Goal: Information Seeking & Learning: Find contact information

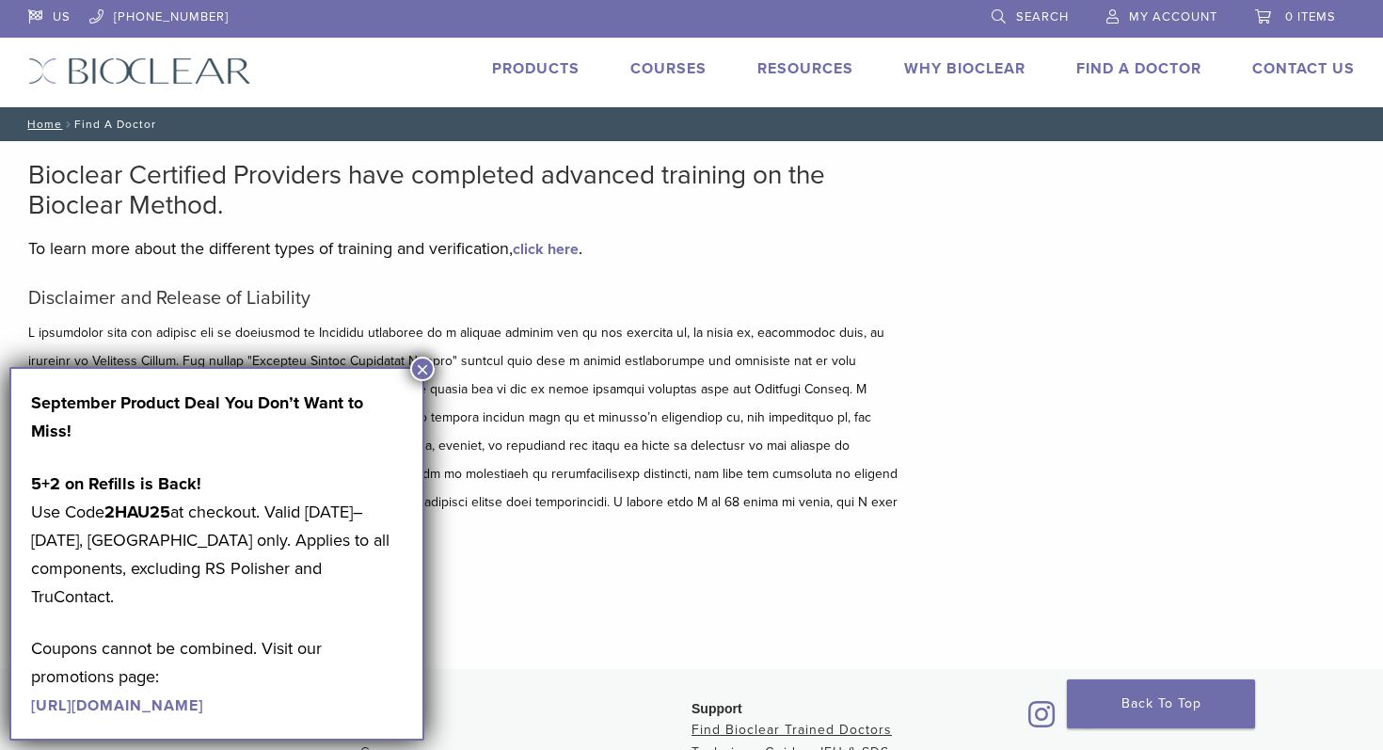
click at [422, 371] on button "×" at bounding box center [422, 369] width 24 height 24
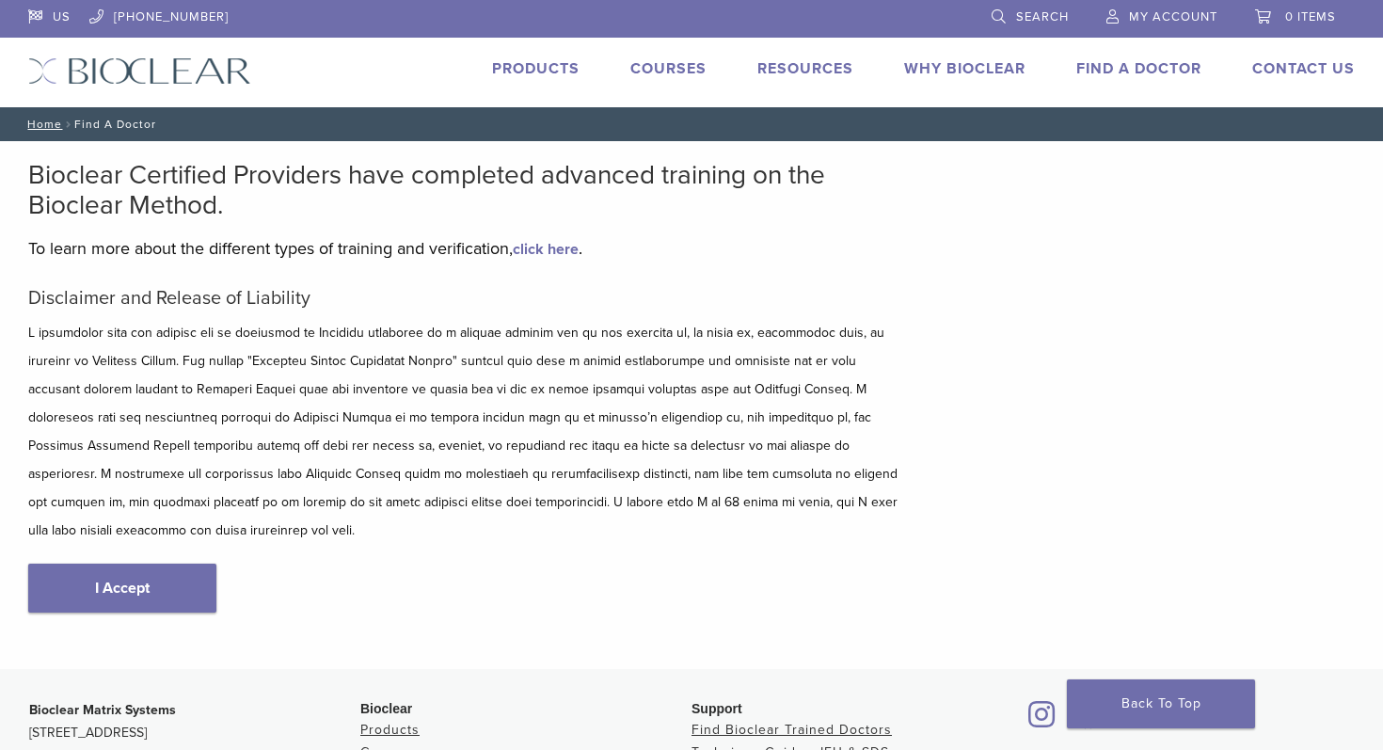
click at [1128, 74] on link "Find A Doctor" at bounding box center [1139, 68] width 125 height 19
click at [1121, 67] on link "Find A Doctor" at bounding box center [1139, 68] width 125 height 19
click at [159, 570] on link "I Accept" at bounding box center [122, 588] width 188 height 49
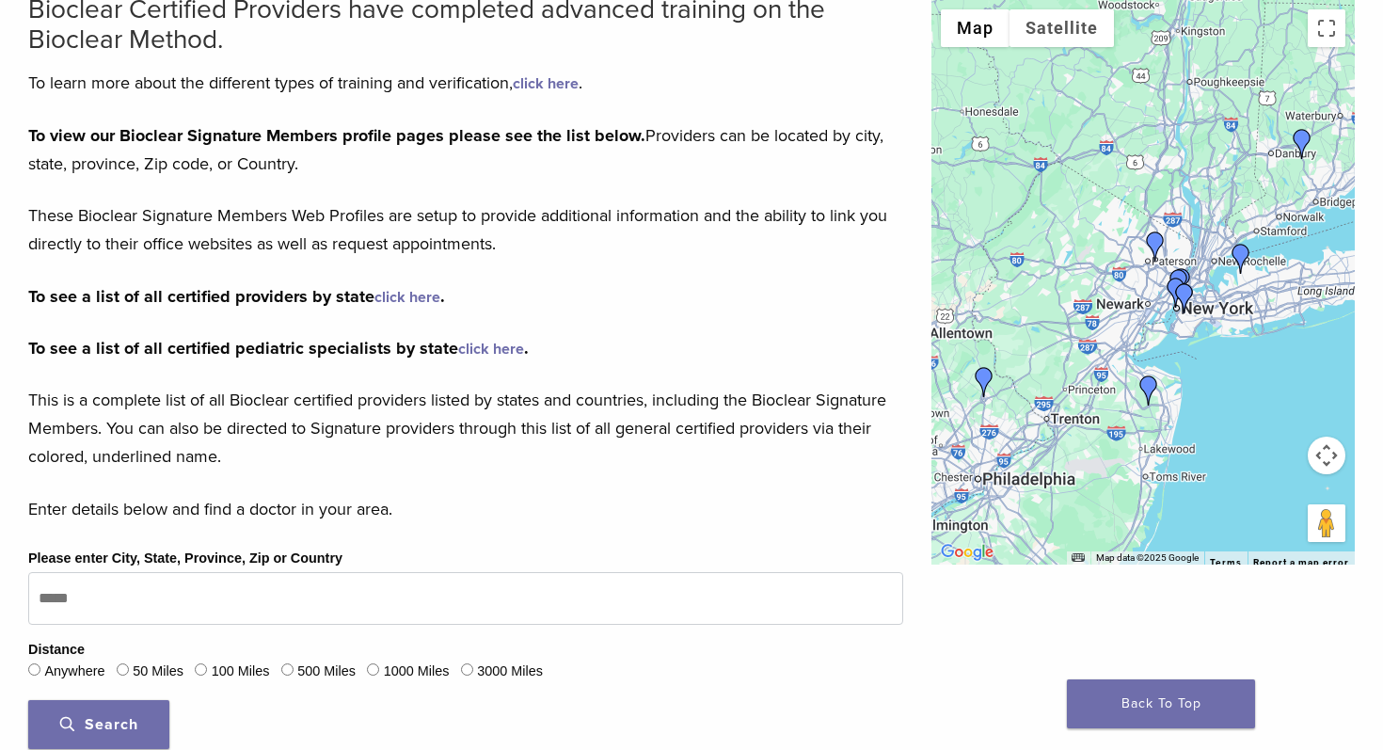
scroll to position [165, 0]
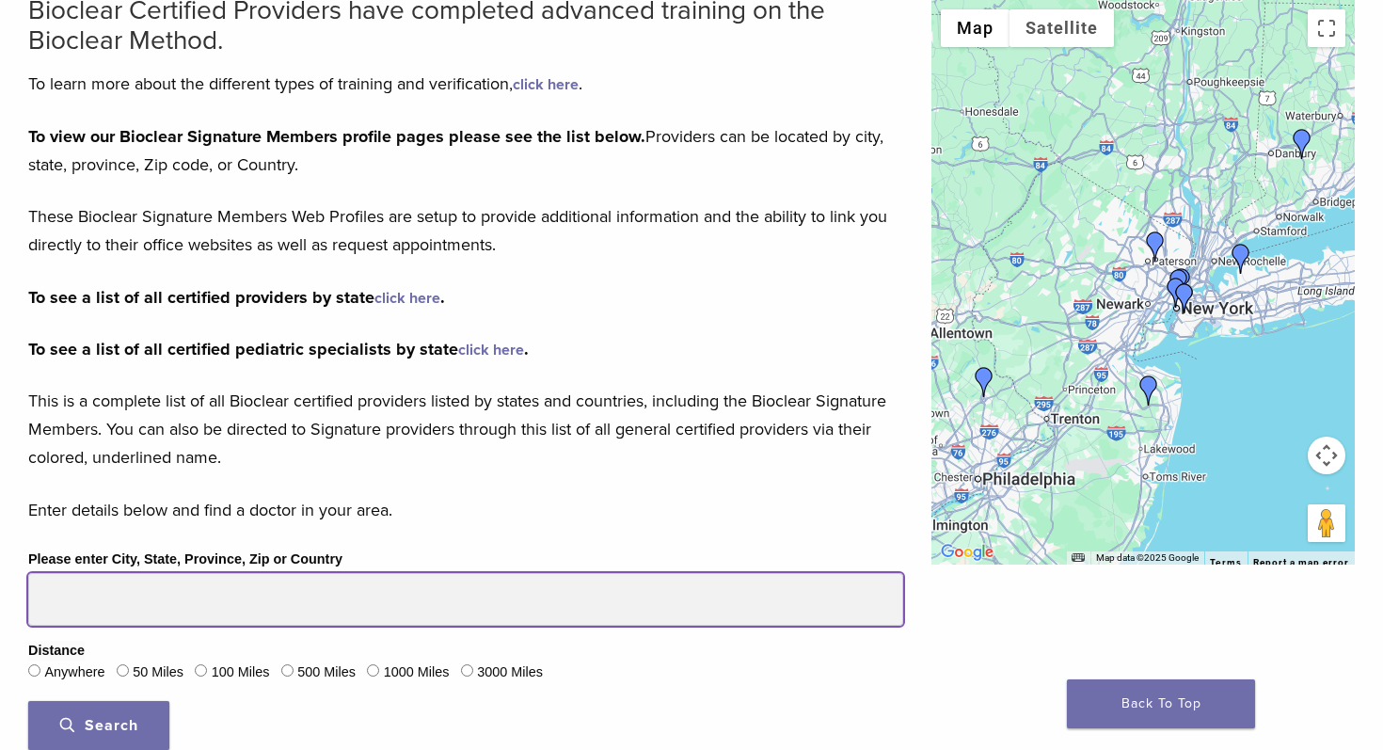
click at [203, 604] on input "Please enter City, State, Province, Zip or Country" at bounding box center [465, 599] width 875 height 53
type input "*"
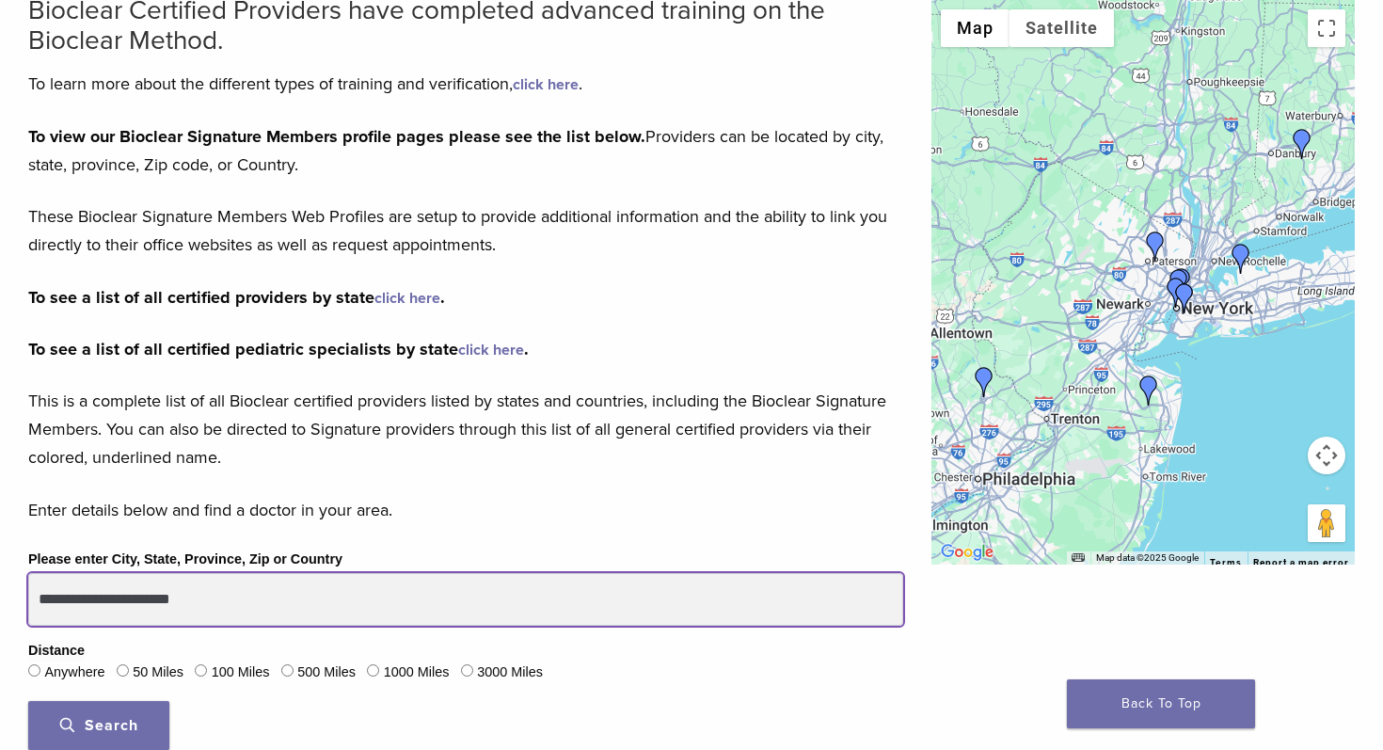
type input "**********"
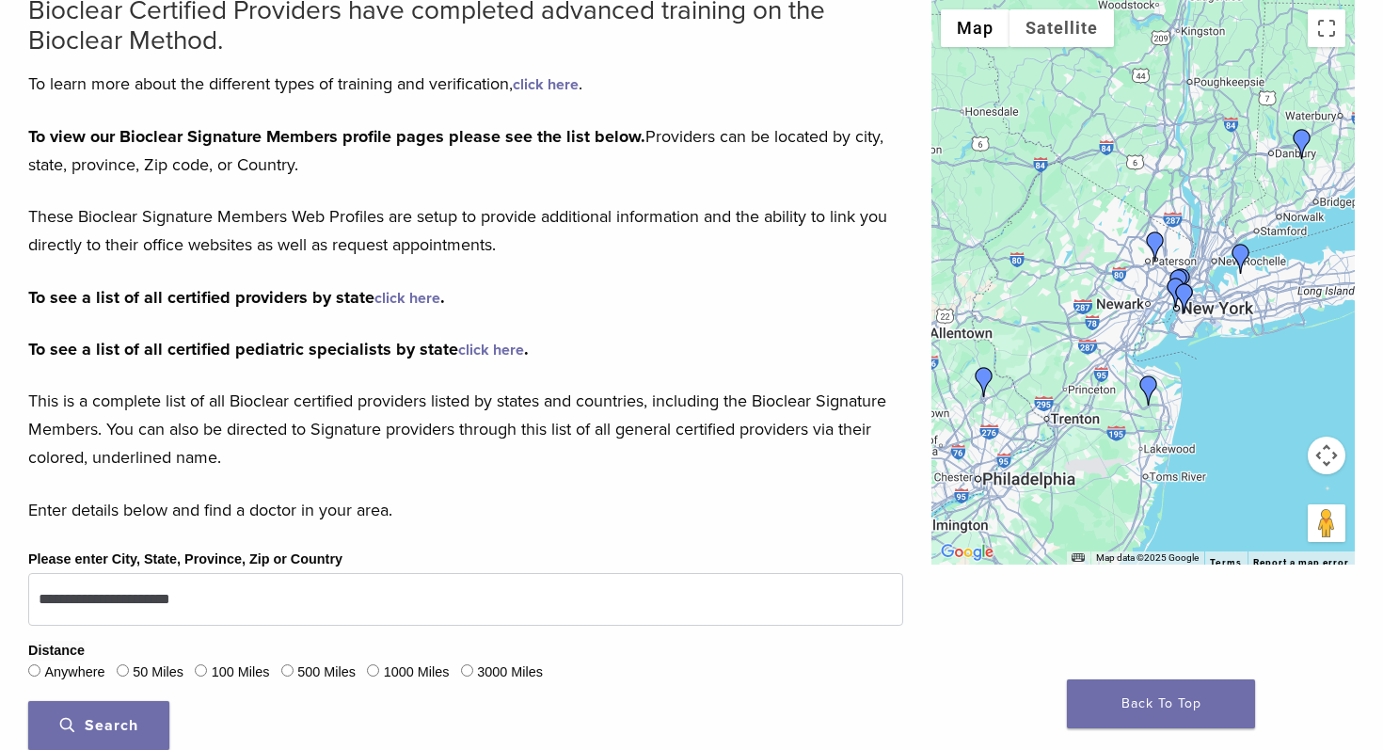
click at [87, 733] on button "Search" at bounding box center [98, 725] width 141 height 49
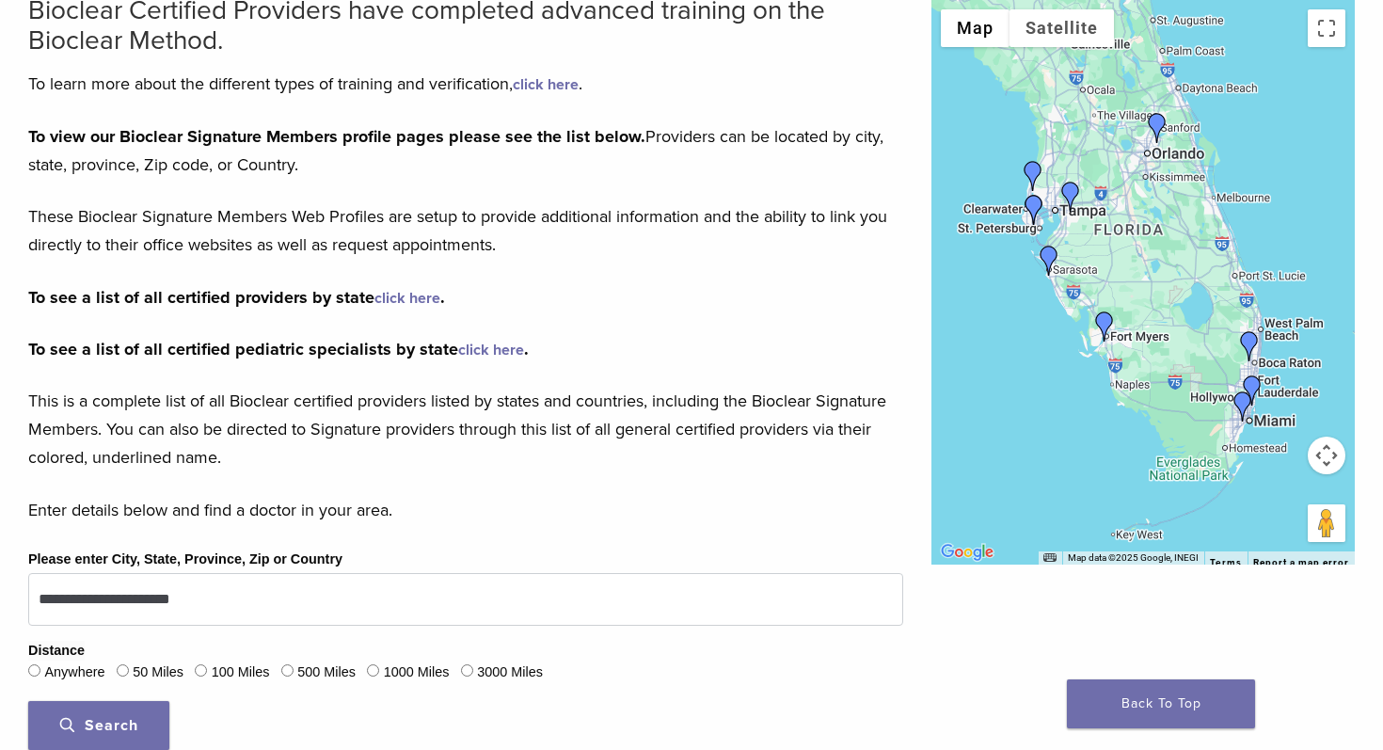
click at [59, 727] on button "Search" at bounding box center [98, 725] width 141 height 49
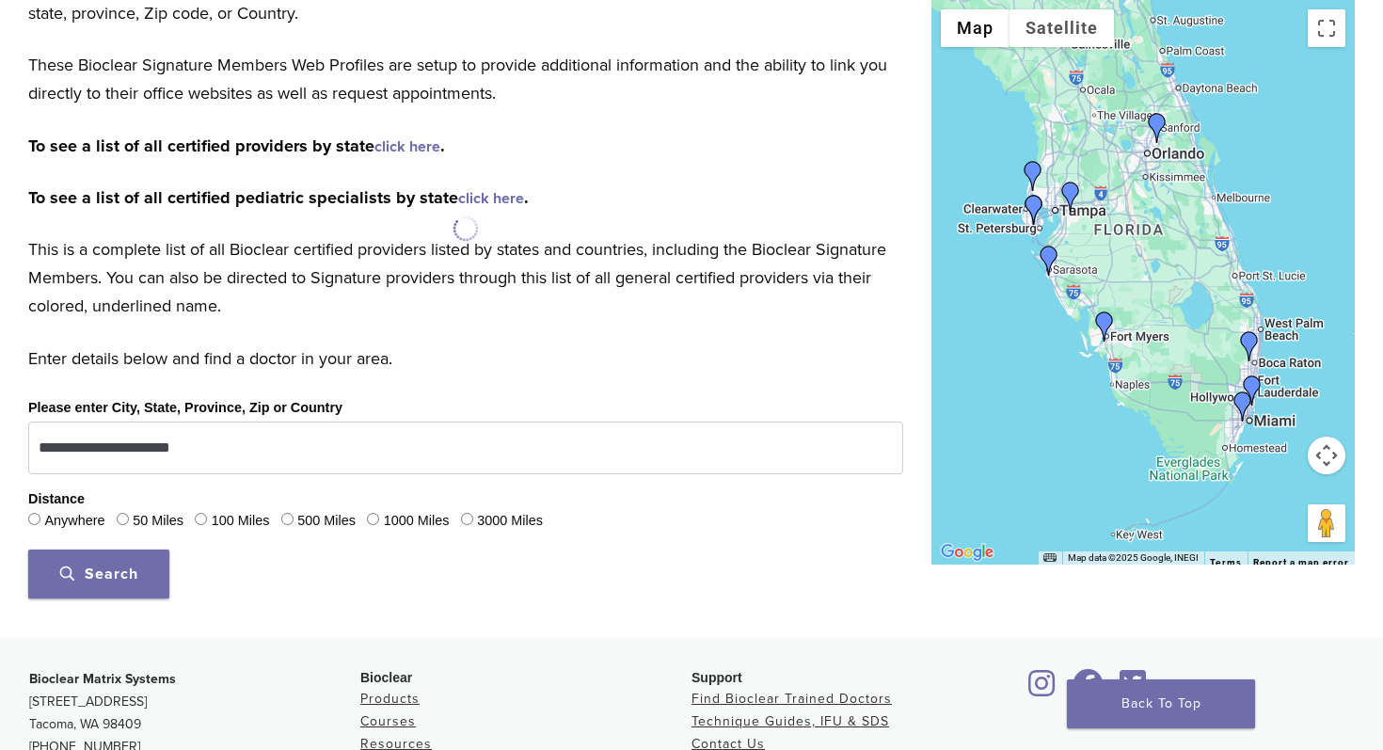
scroll to position [318, 0]
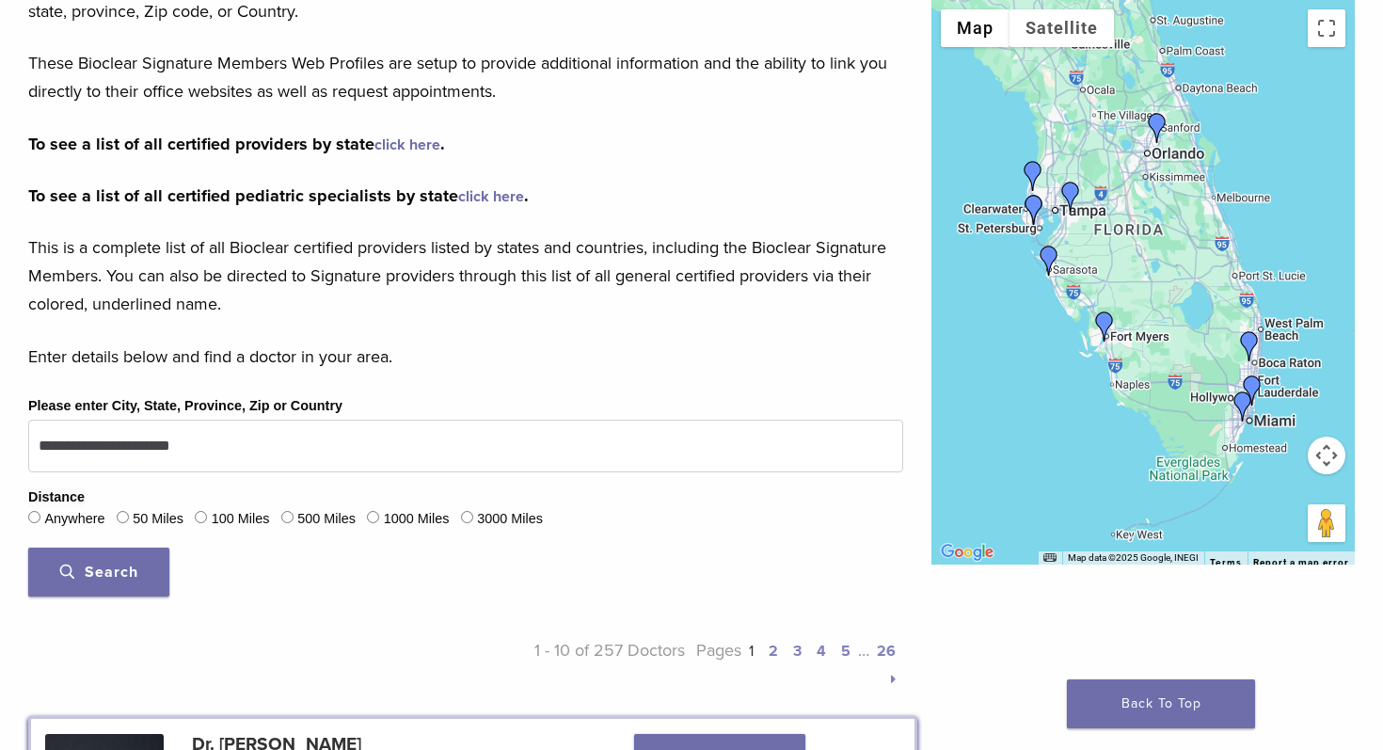
click at [1022, 417] on div at bounding box center [1144, 282] width 424 height 565
click at [1330, 463] on button "Map camera controls" at bounding box center [1327, 456] width 38 height 38
click at [1275, 411] on button "Zoom in" at bounding box center [1280, 409] width 38 height 38
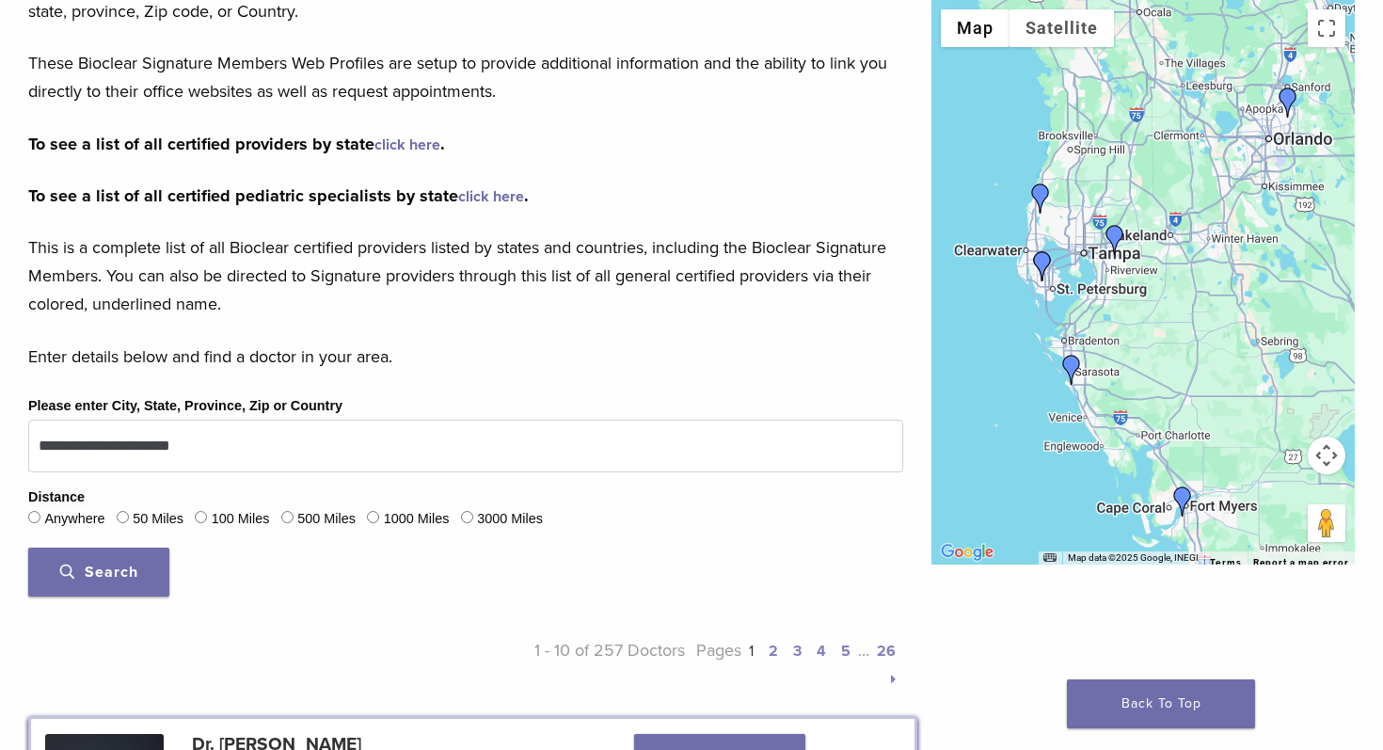
drag, startPoint x: 1057, startPoint y: 218, endPoint x: 1182, endPoint y: 340, distance: 174.4
click at [1182, 340] on div at bounding box center [1144, 282] width 424 height 565
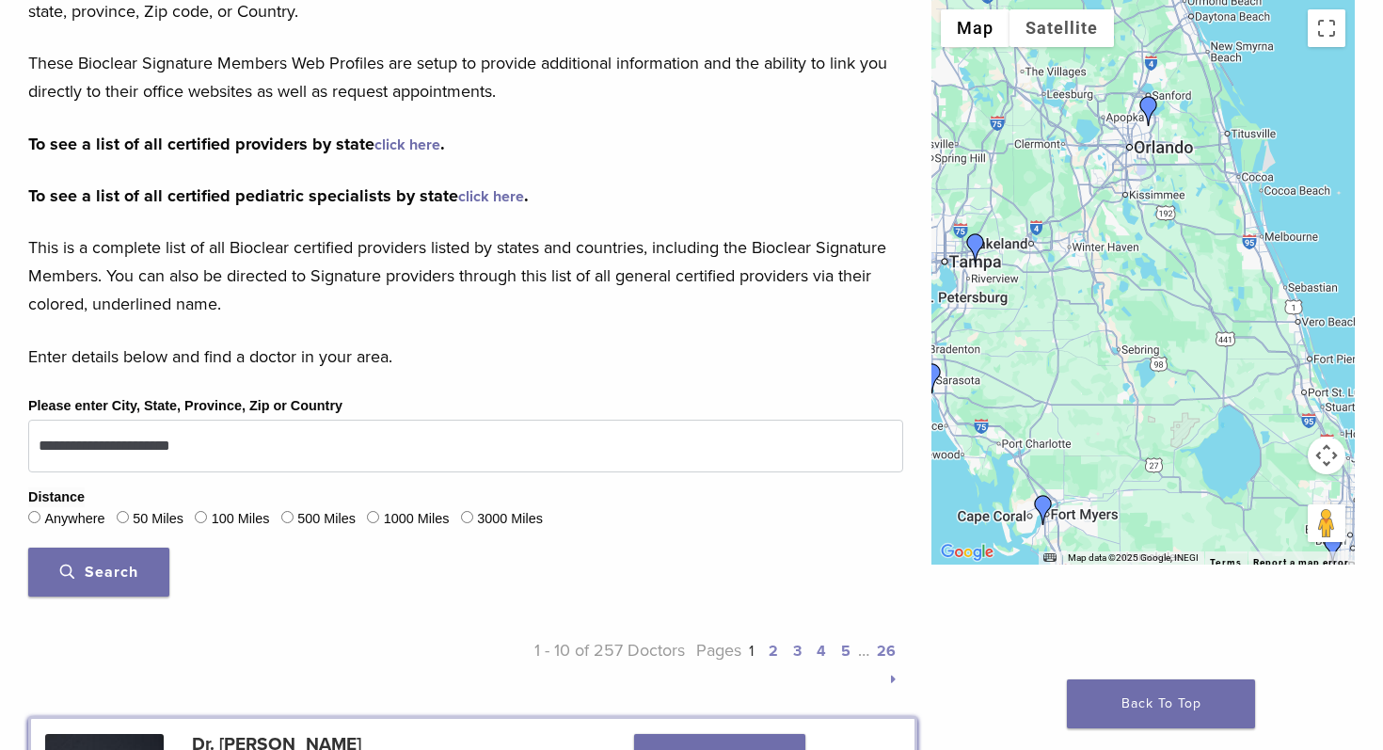
drag, startPoint x: 1270, startPoint y: 398, endPoint x: 1154, endPoint y: 422, distance: 118.1
click at [1153, 421] on div at bounding box center [1144, 282] width 424 height 565
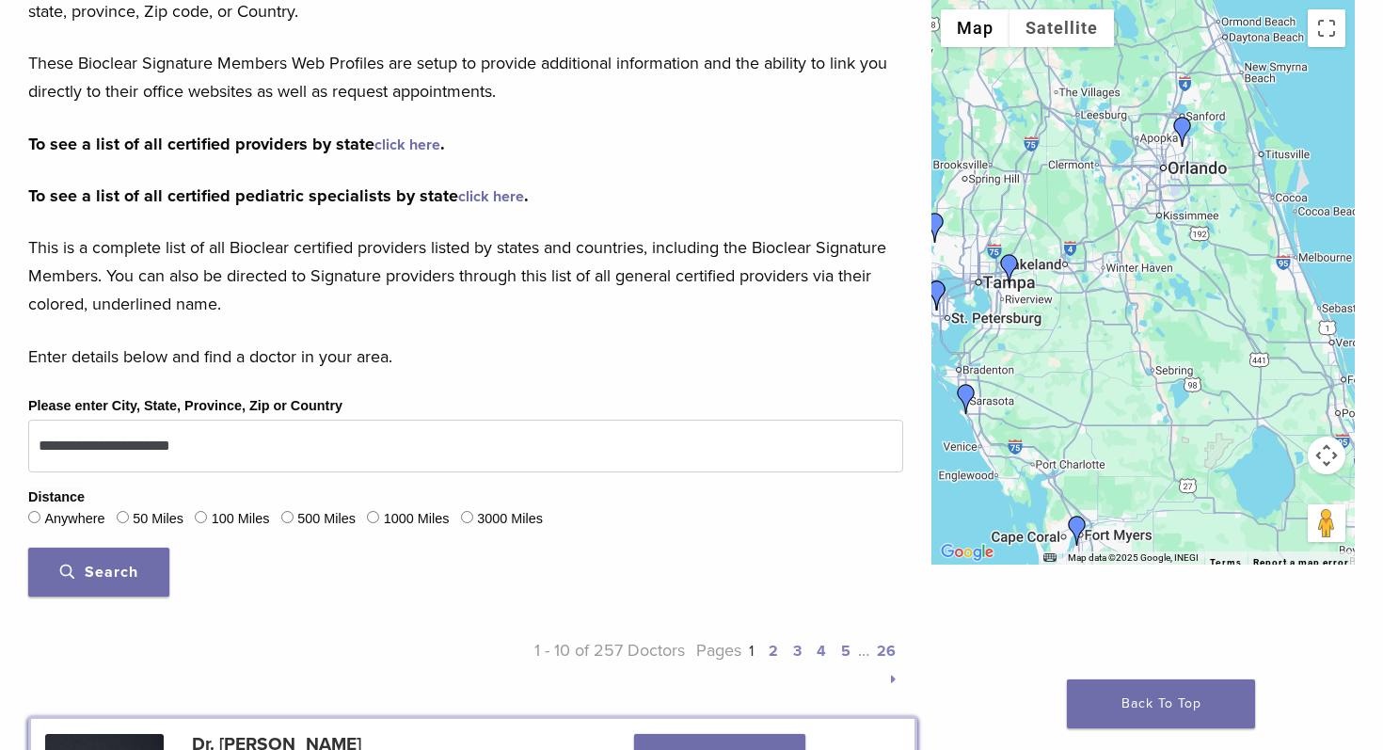
click at [1331, 453] on button "Map camera controls" at bounding box center [1327, 456] width 38 height 38
click at [1283, 418] on button "Zoom in" at bounding box center [1280, 409] width 38 height 38
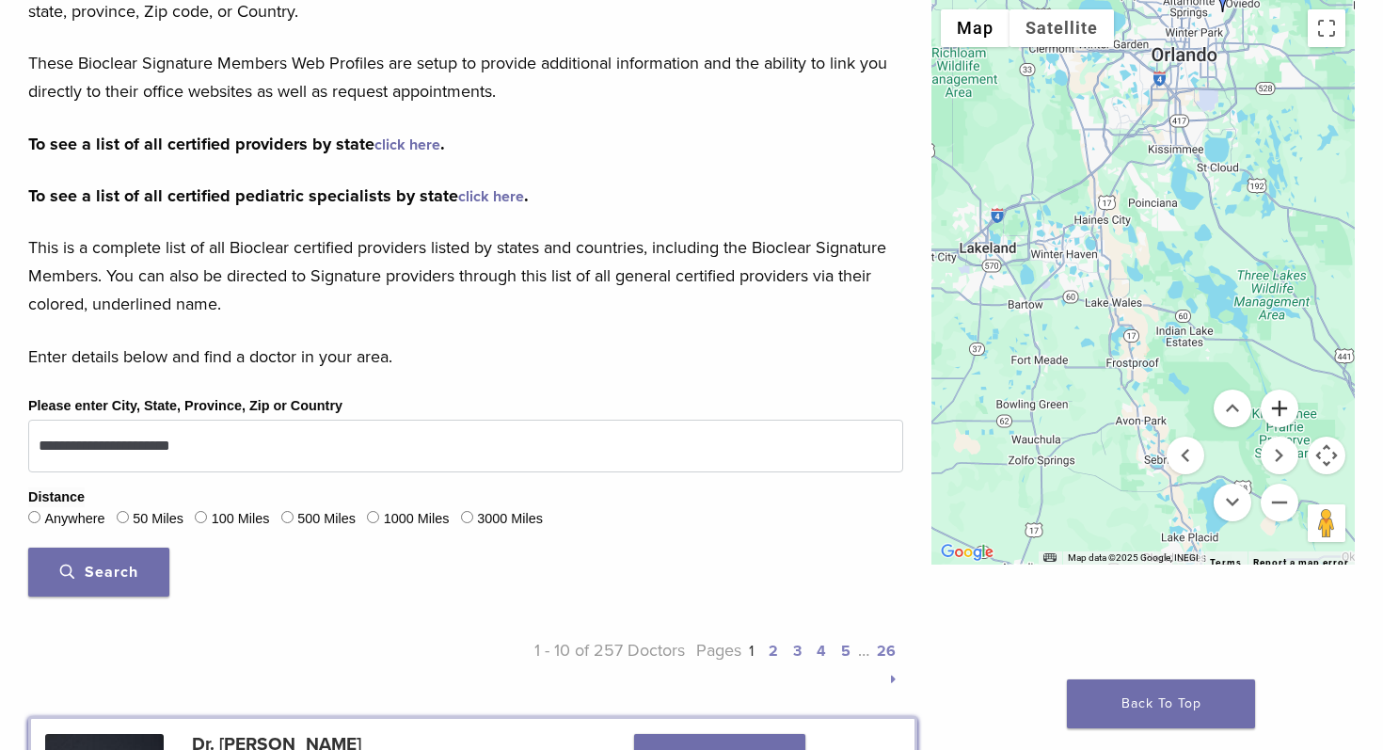
click at [1279, 411] on button "Zoom in" at bounding box center [1280, 409] width 38 height 38
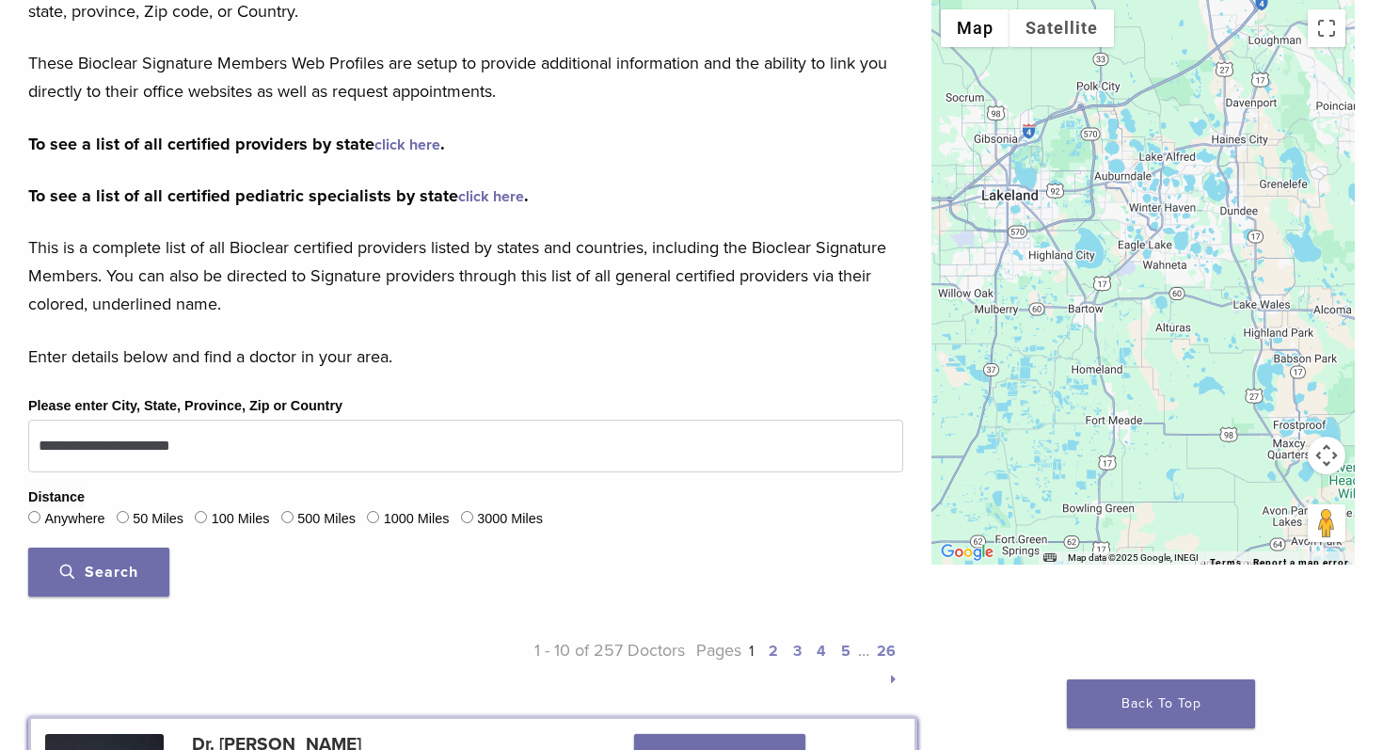
drag, startPoint x: 1040, startPoint y: 344, endPoint x: 1234, endPoint y: 326, distance: 194.8
click at [1232, 326] on div at bounding box center [1144, 282] width 424 height 565
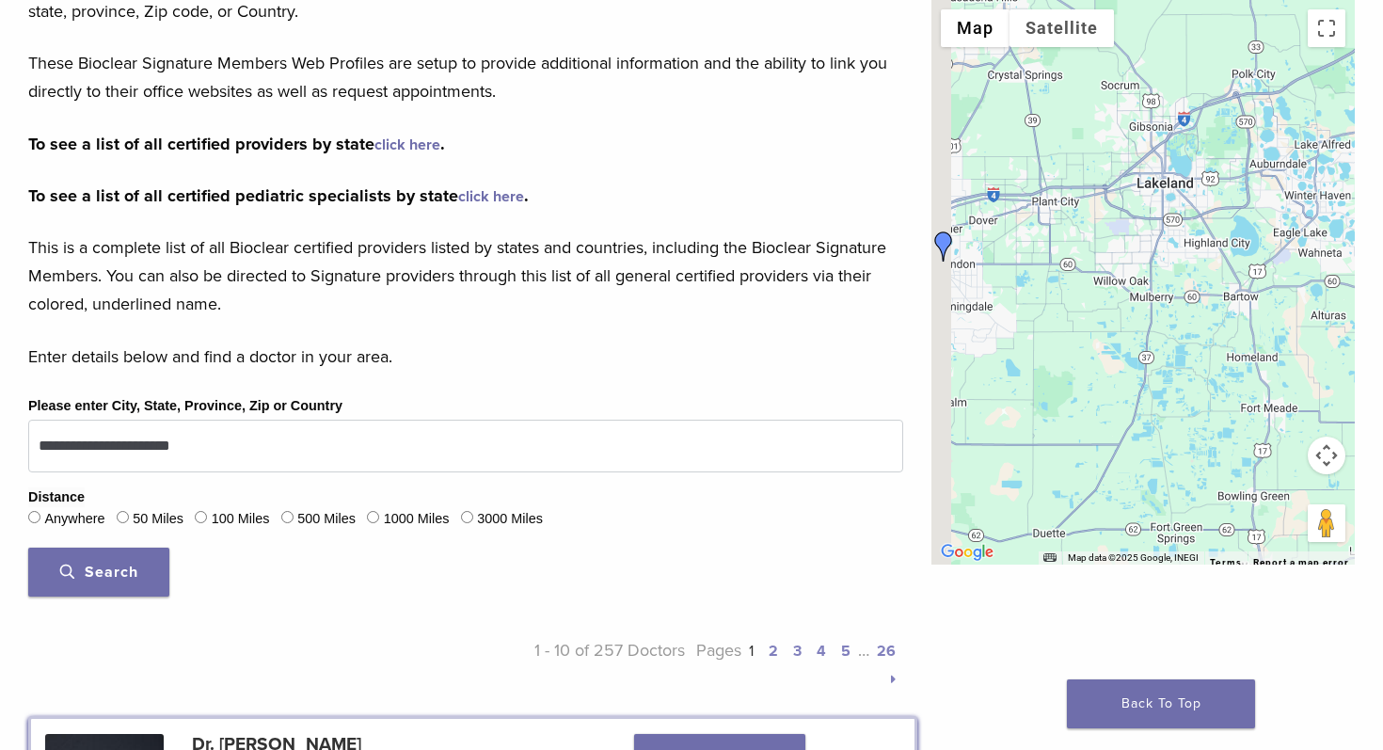
drag, startPoint x: 1128, startPoint y: 277, endPoint x: 1238, endPoint y: 277, distance: 109.2
click at [1235, 277] on div at bounding box center [1144, 282] width 424 height 565
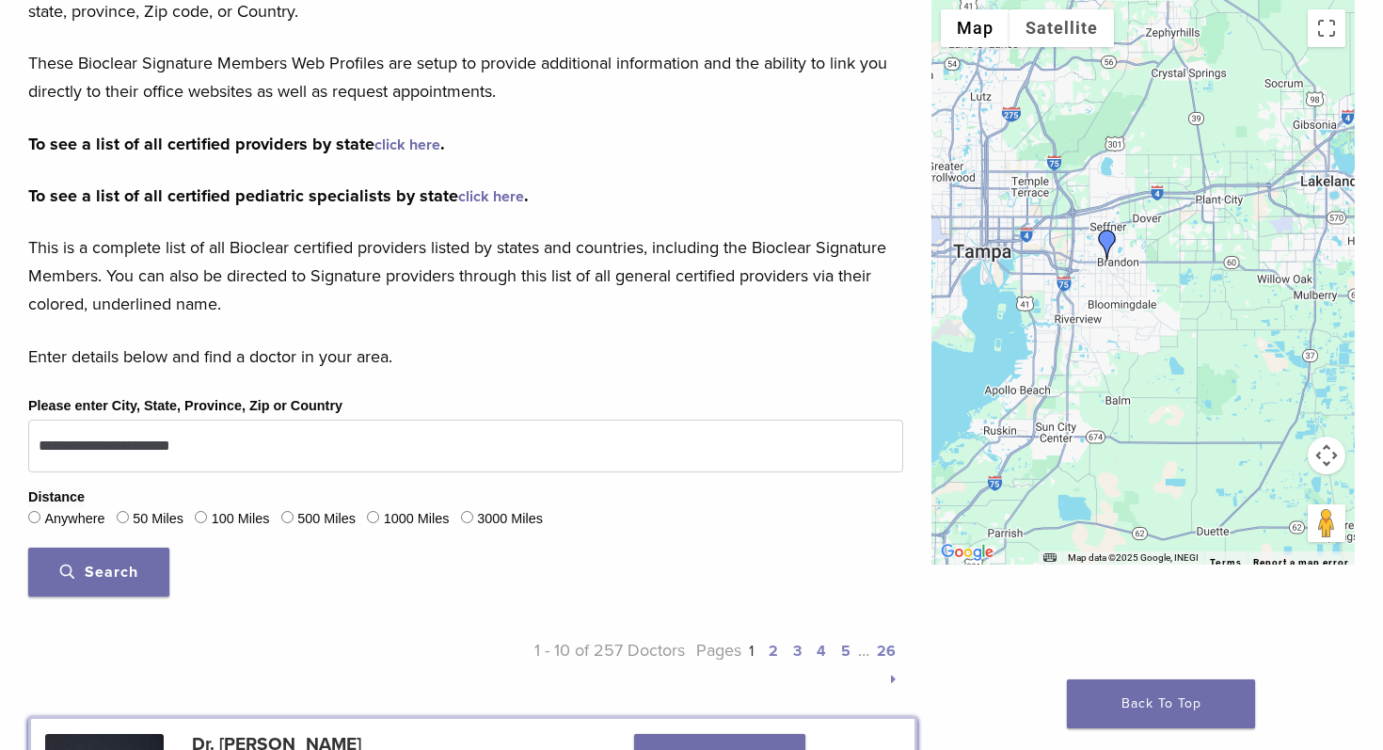
drag, startPoint x: 1063, startPoint y: 231, endPoint x: 1211, endPoint y: 229, distance: 147.8
click at [1211, 229] on div at bounding box center [1144, 282] width 424 height 565
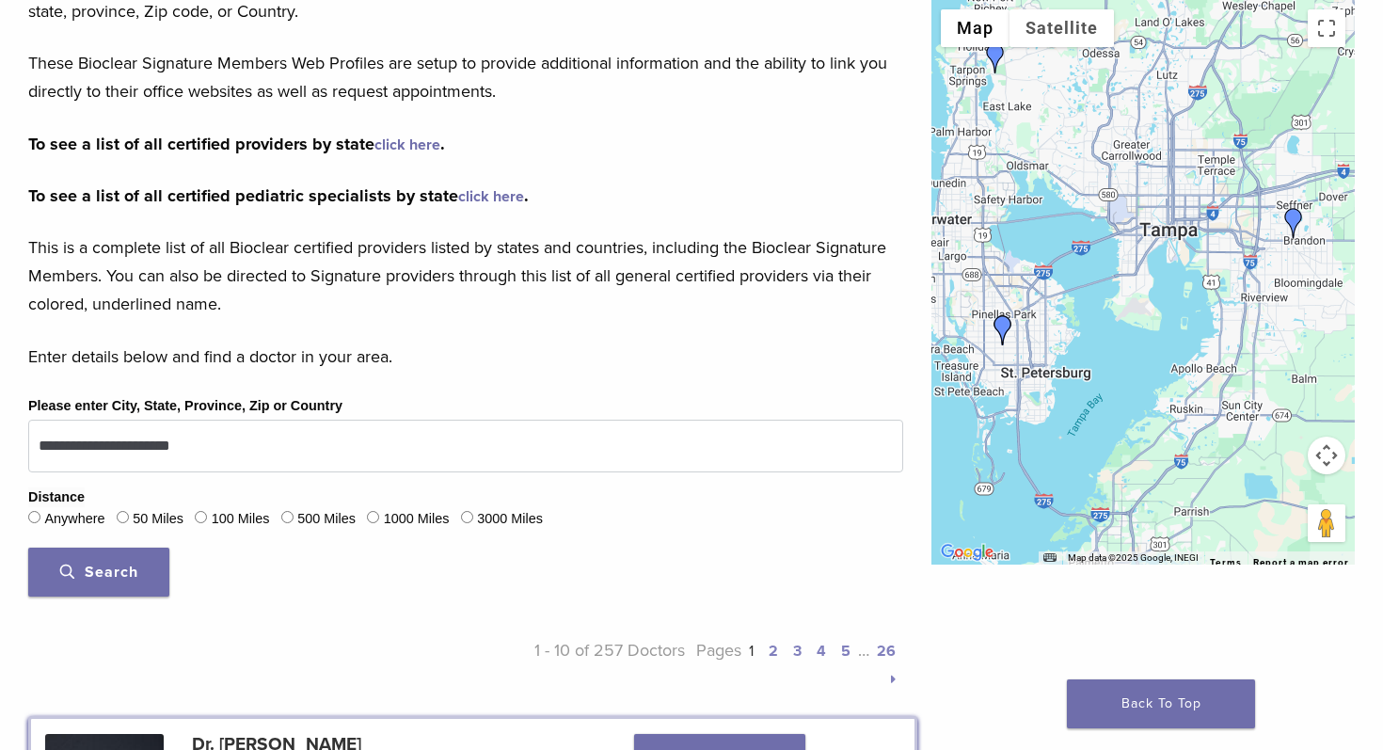
drag, startPoint x: 1161, startPoint y: 197, endPoint x: 1318, endPoint y: 181, distance: 157.0
click at [1318, 181] on div at bounding box center [1144, 282] width 424 height 565
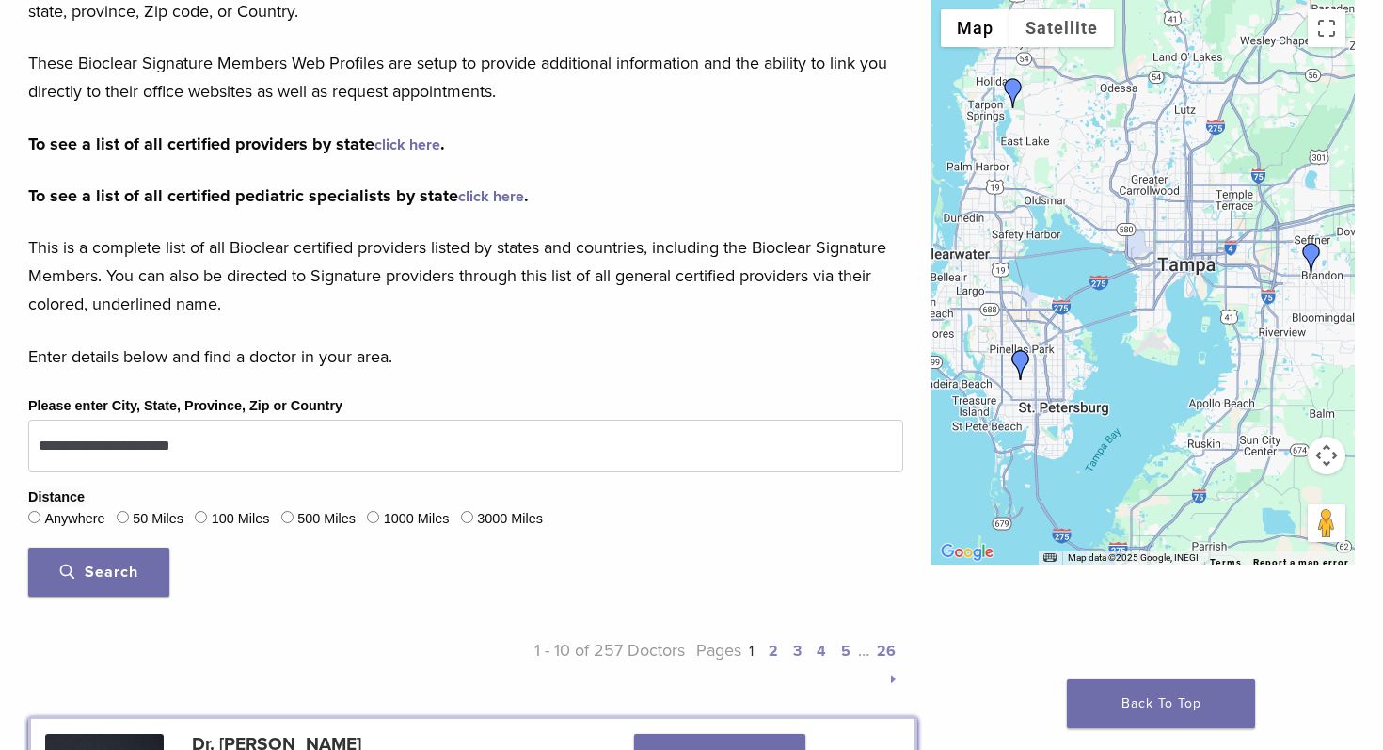
drag, startPoint x: 1071, startPoint y: 105, endPoint x: 1093, endPoint y: 125, distance: 29.3
click at [1094, 135] on div at bounding box center [1144, 282] width 424 height 565
click at [1025, 355] on img "Dr. Cindy Brayer" at bounding box center [1021, 363] width 30 height 30
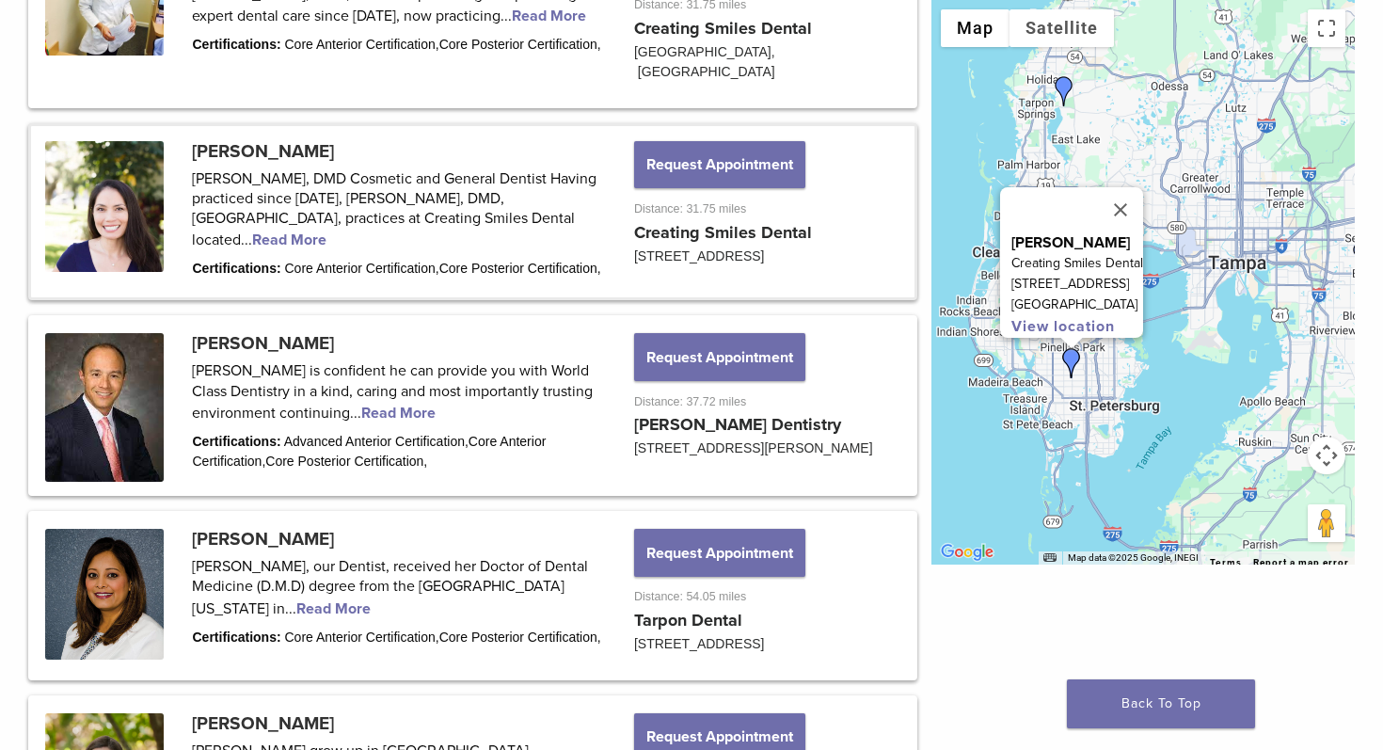
scroll to position [1633, 0]
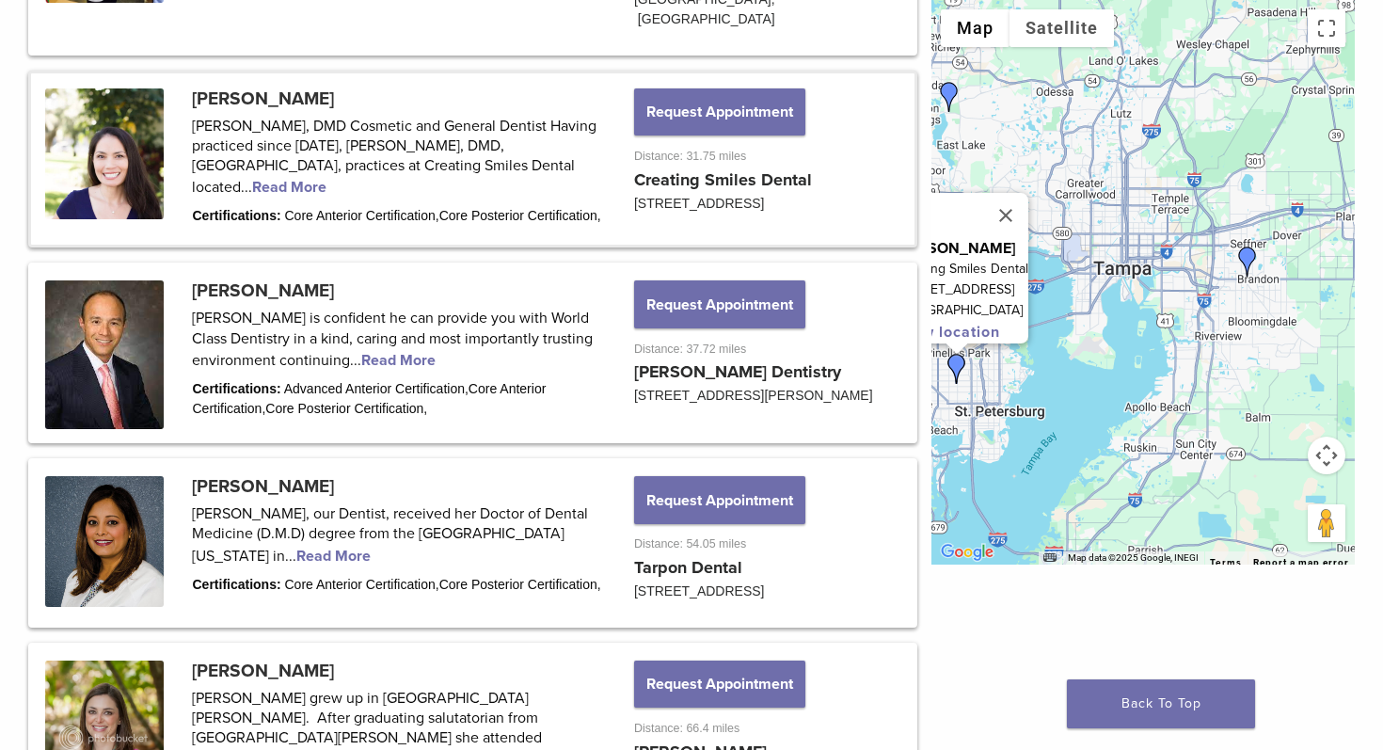
drag, startPoint x: 1224, startPoint y: 358, endPoint x: 1099, endPoint y: 360, distance: 125.2
click at [1105, 362] on div "Dr. Cindy Brayer Creating Smiles Dental 3388 49th St N St. Petersburg, FL 33710…" at bounding box center [1144, 282] width 424 height 565
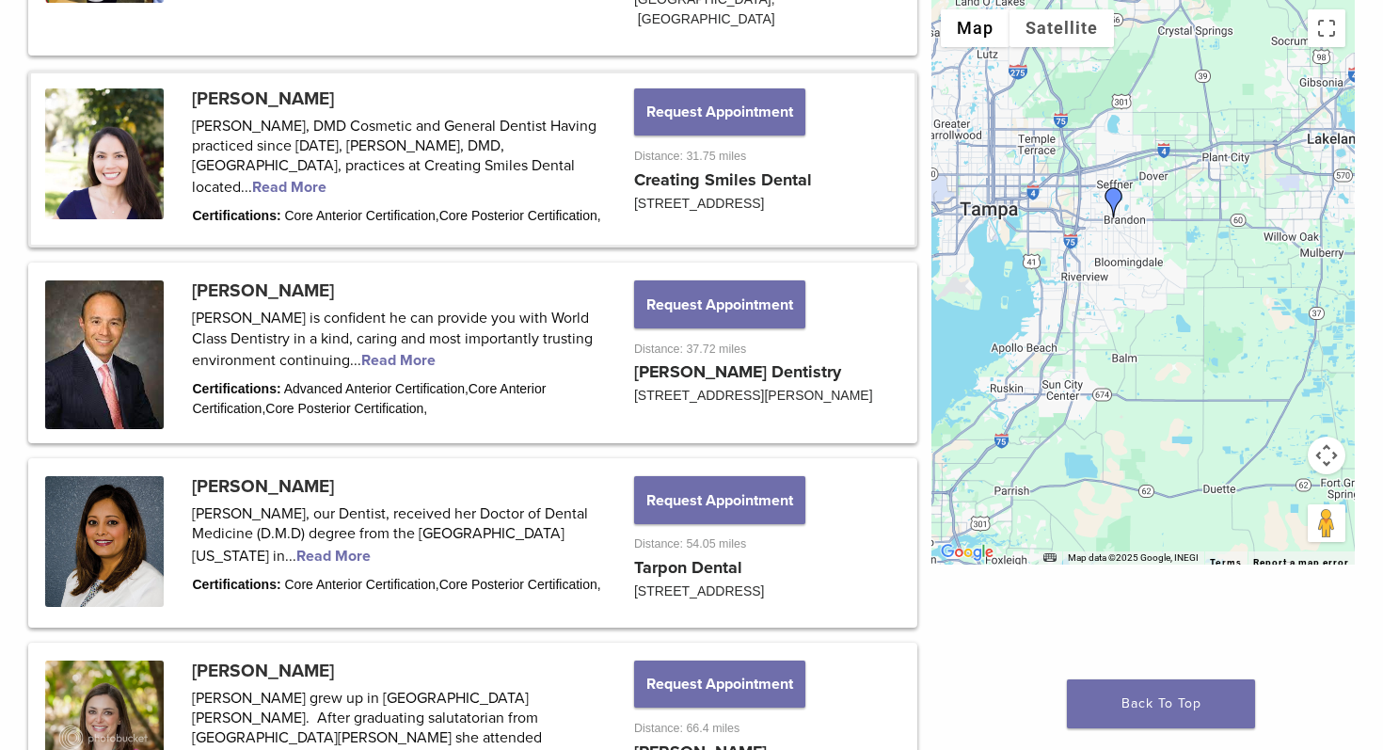
drag, startPoint x: 1285, startPoint y: 362, endPoint x: 1151, endPoint y: 304, distance: 145.8
click at [1151, 304] on div "Dr. Cindy Brayer Creating Smiles Dental 3388 49th St N St. Petersburg, FL 33710…" at bounding box center [1144, 282] width 424 height 565
click at [1115, 202] on img "Dr. Larry Saylor" at bounding box center [1114, 202] width 30 height 30
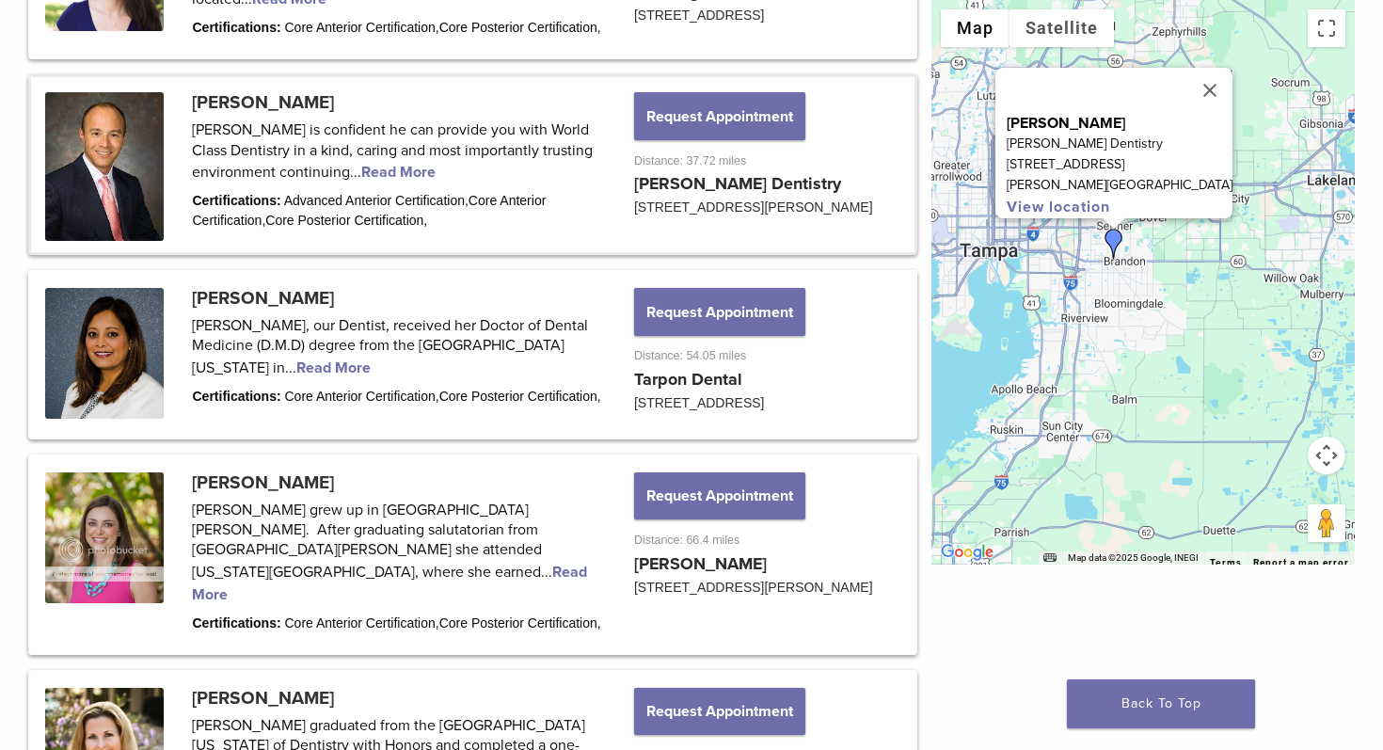
scroll to position [1826, 0]
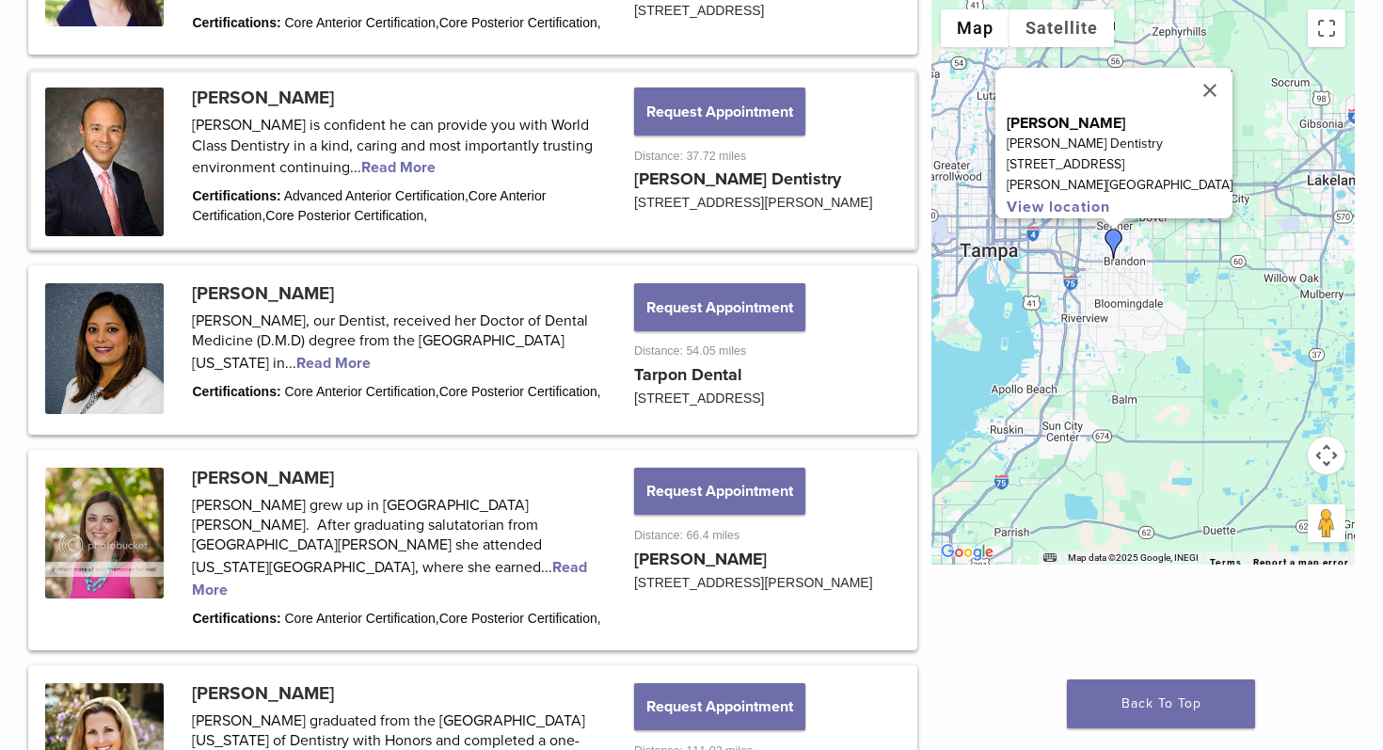
click at [1330, 456] on button "Map camera controls" at bounding box center [1327, 456] width 38 height 38
click at [1289, 499] on button "Zoom out" at bounding box center [1280, 503] width 38 height 38
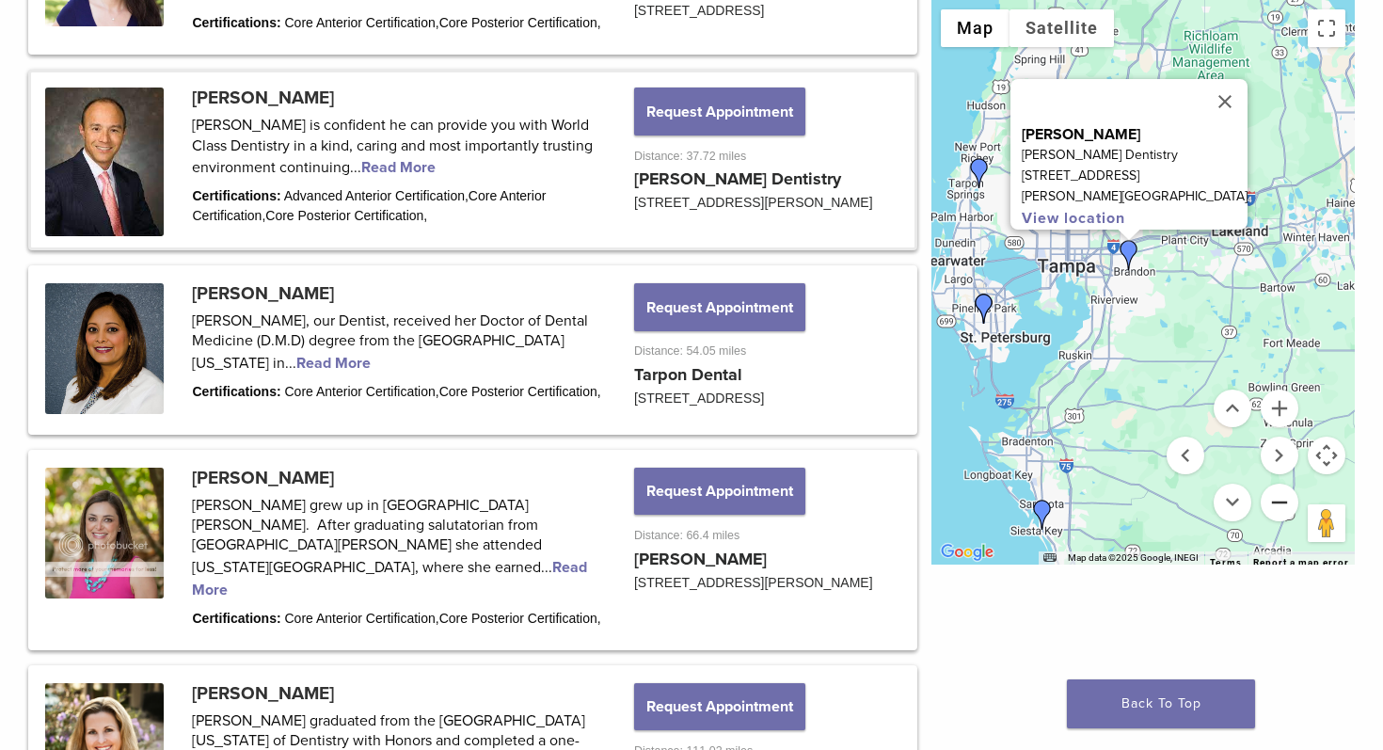
click at [1289, 499] on button "Zoom out" at bounding box center [1280, 503] width 38 height 38
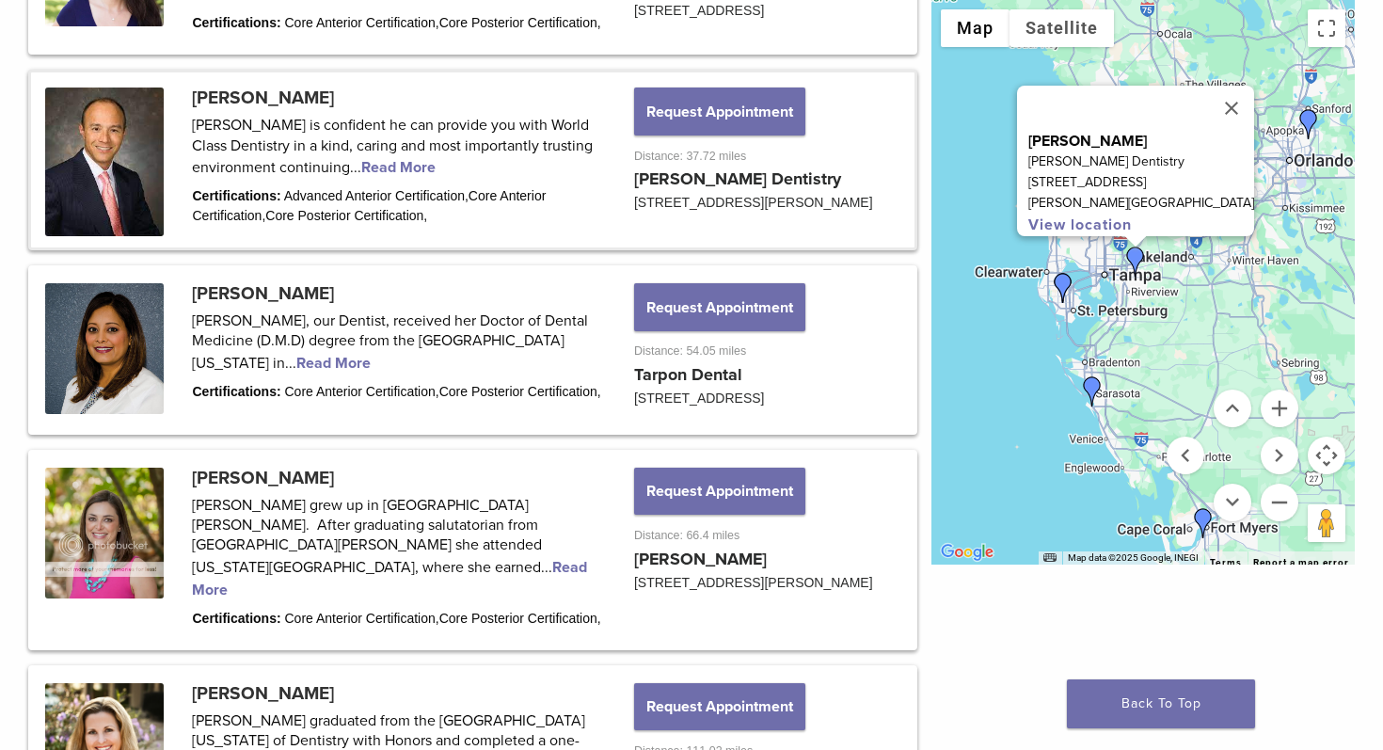
click at [1090, 389] on img "Dr. Hank Michael" at bounding box center [1093, 391] width 30 height 30
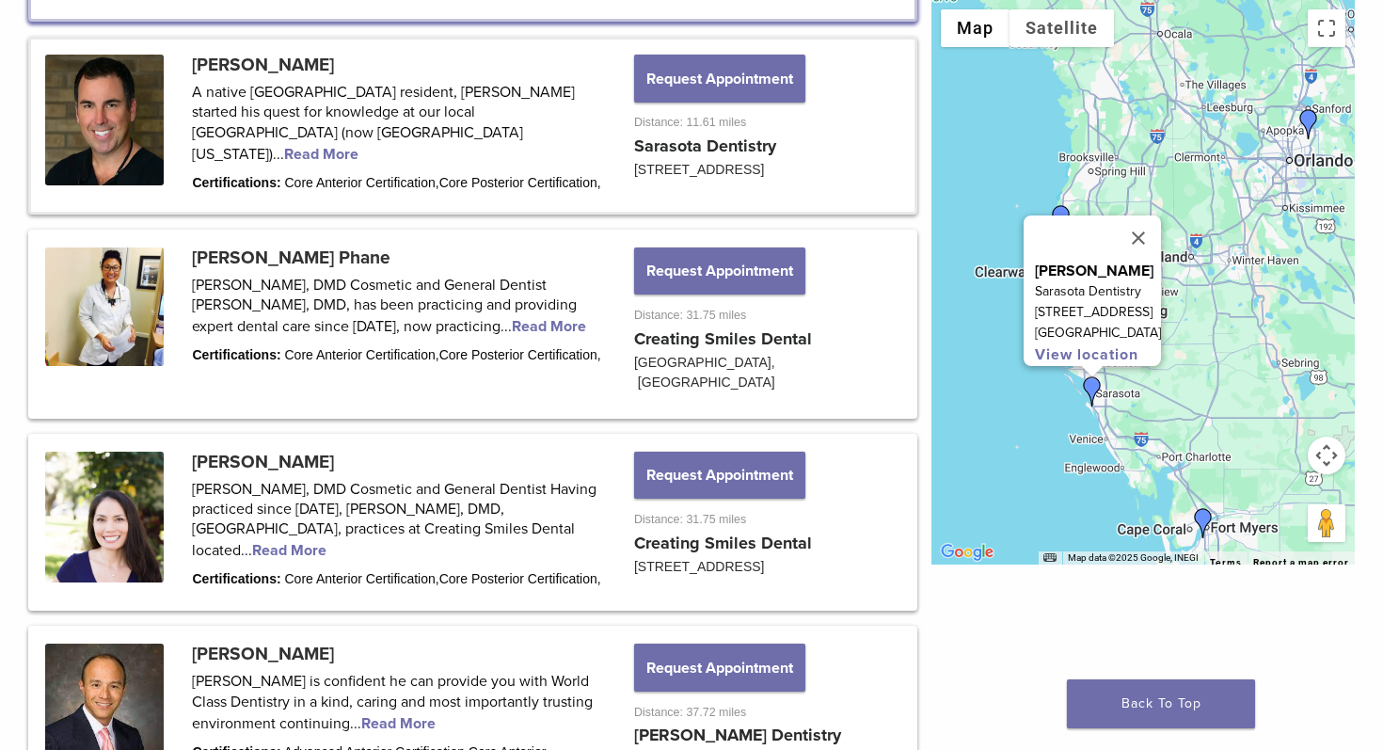
scroll to position [1246, 0]
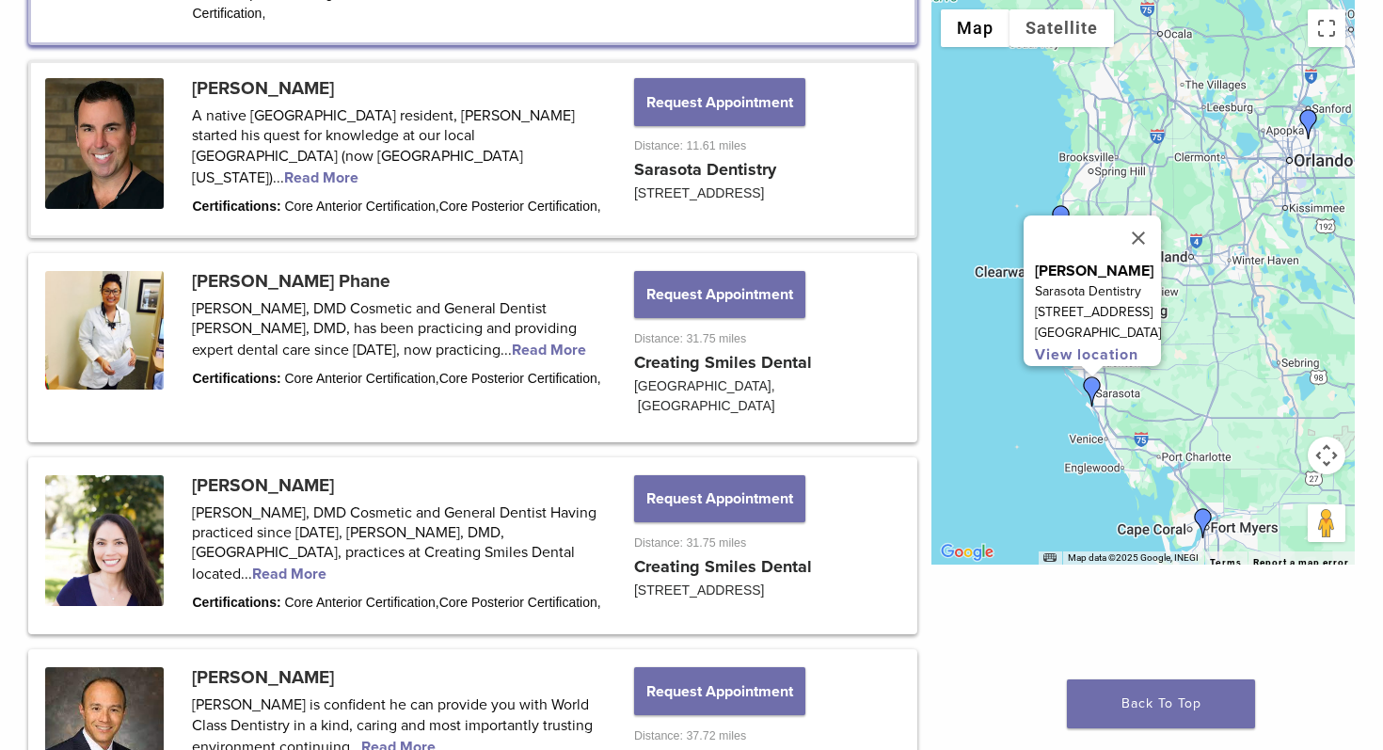
click at [1082, 281] on p "Sarasota Dentistry" at bounding box center [1098, 291] width 126 height 21
click at [1095, 345] on link "View location" at bounding box center [1087, 354] width 104 height 19
click at [384, 101] on link at bounding box center [473, 149] width 884 height 172
click at [116, 94] on link at bounding box center [473, 149] width 884 height 172
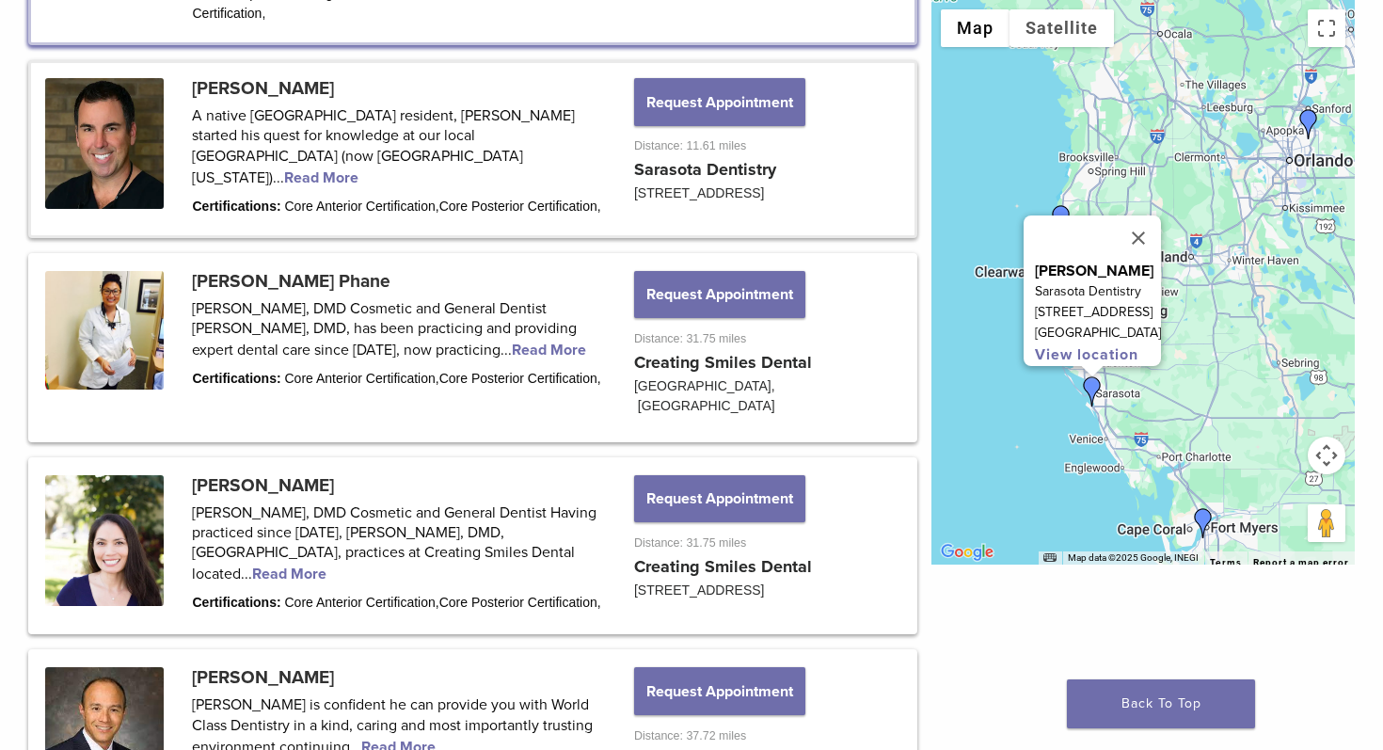
click at [278, 63] on link at bounding box center [473, 149] width 884 height 172
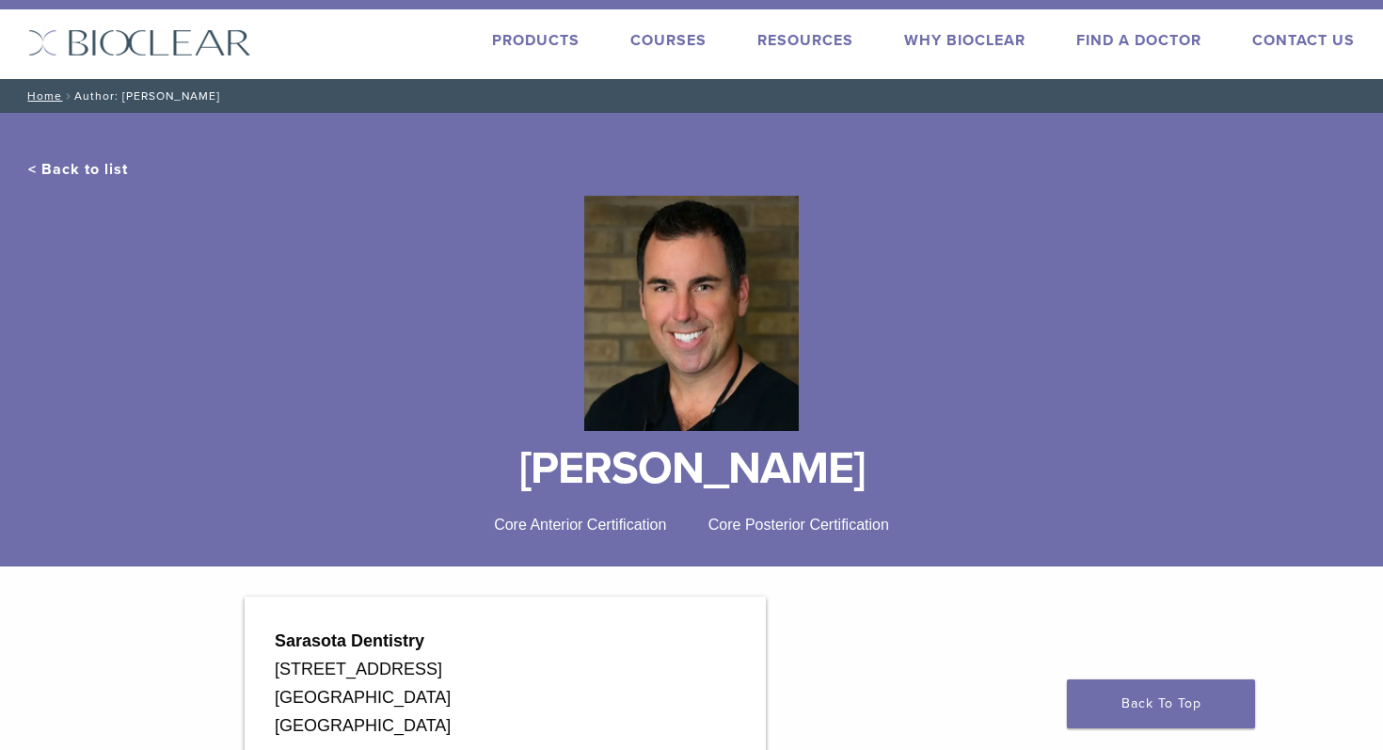
scroll to position [27, 0]
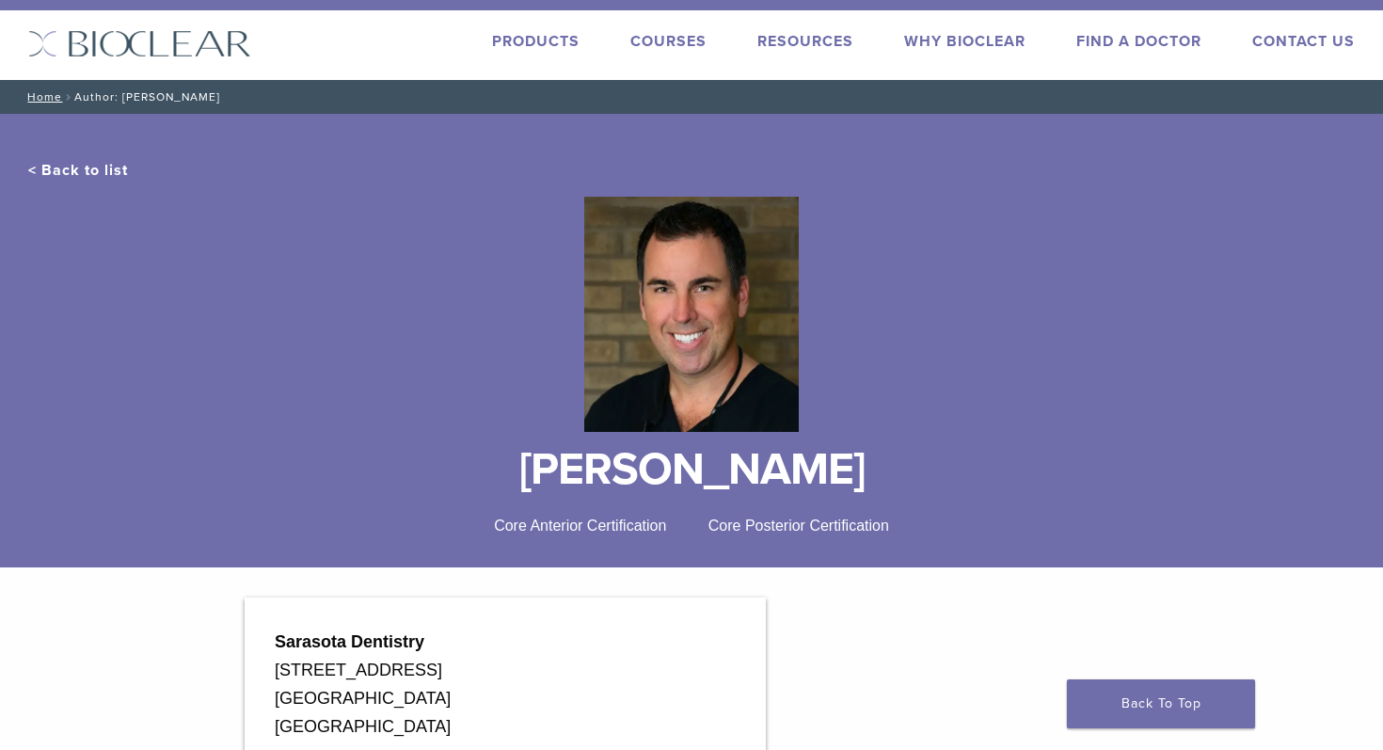
click at [966, 47] on link "Why Bioclear" at bounding box center [964, 41] width 121 height 19
drag, startPoint x: 518, startPoint y: 474, endPoint x: 865, endPoint y: 450, distance: 348.1
click at [865, 450] on h1 "[PERSON_NAME]" at bounding box center [691, 469] width 1327 height 45
copy h1 "[PERSON_NAME]"
